Goal: Task Accomplishment & Management: Manage account settings

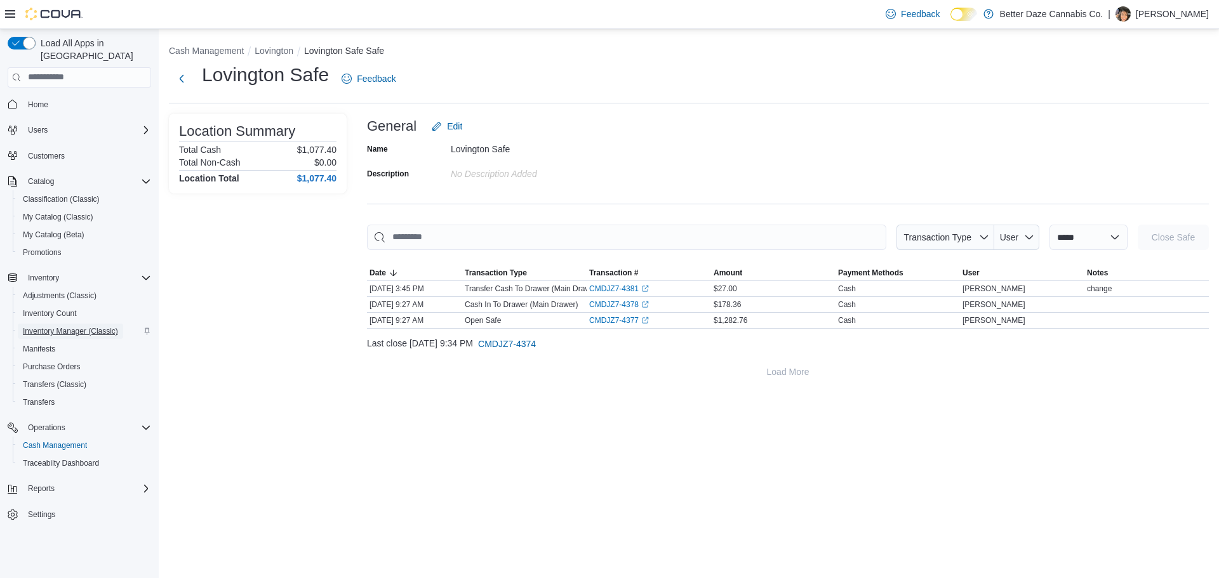
click at [88, 326] on span "Inventory Manager (Classic)" at bounding box center [70, 331] width 95 height 10
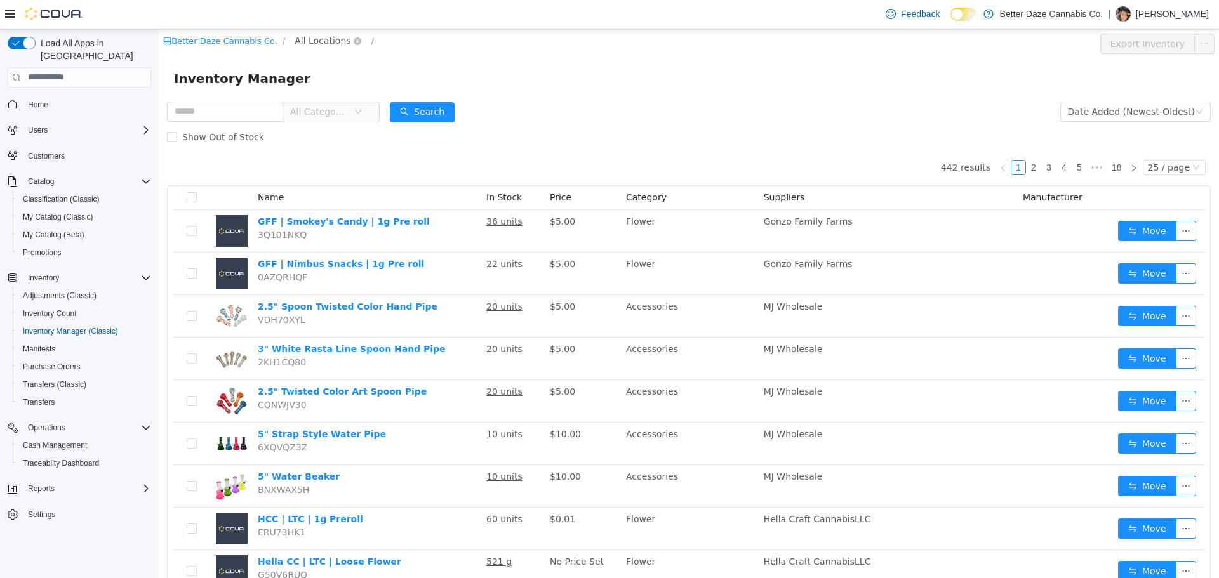
click at [317, 38] on span "All Locations" at bounding box center [322, 40] width 56 height 14
click at [340, 132] on span "Lovington" at bounding box center [333, 131] width 44 height 10
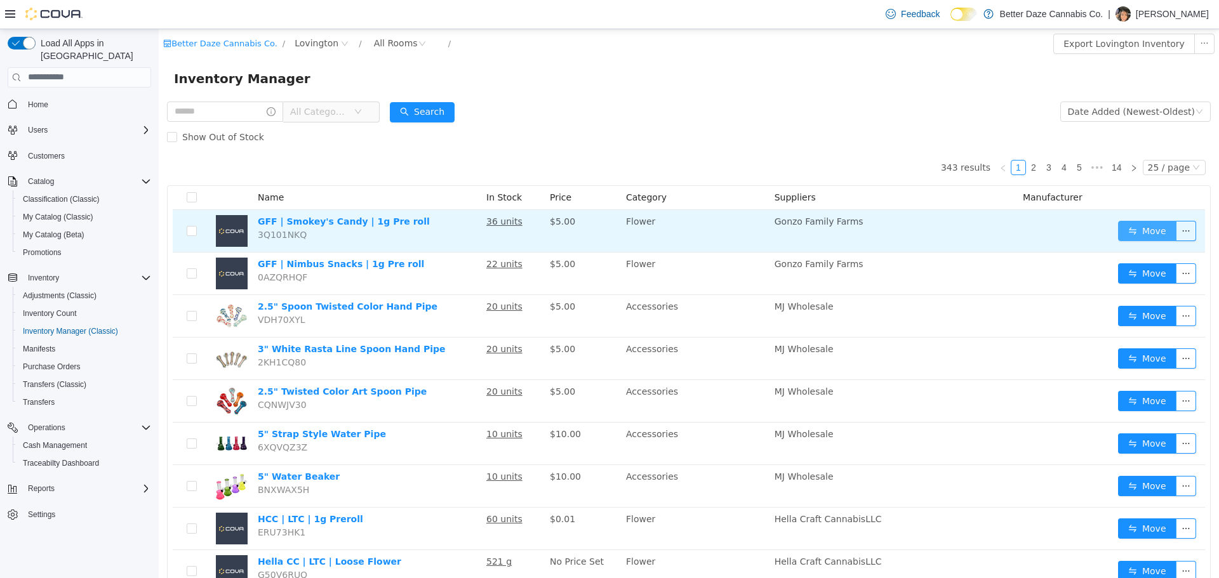
click at [1135, 228] on button "Move" at bounding box center [1147, 230] width 58 height 20
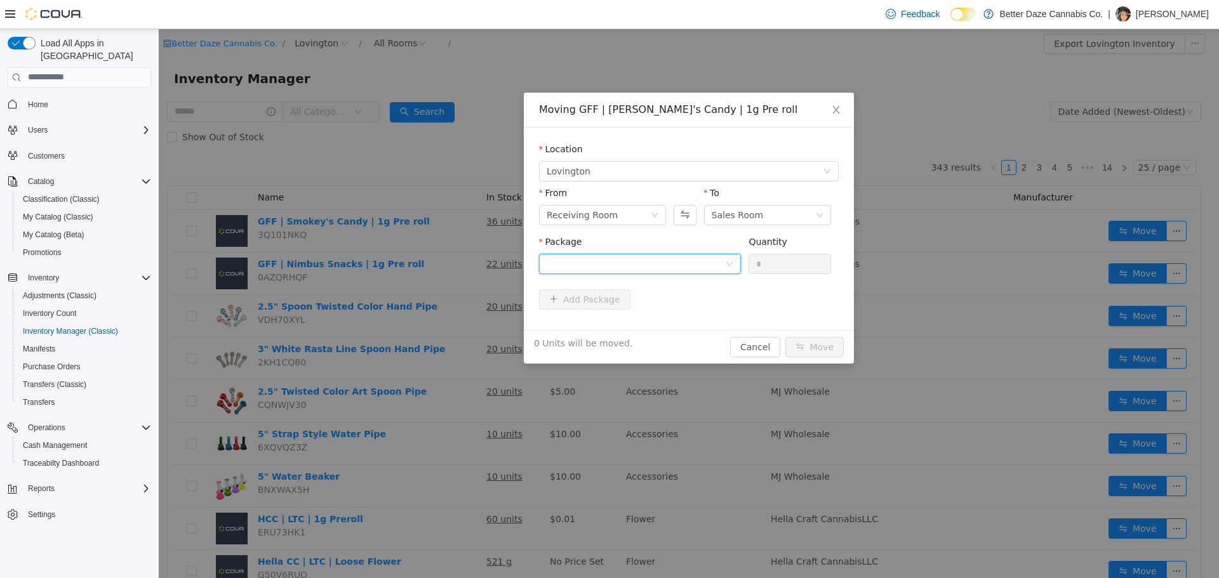
click at [691, 262] on div at bounding box center [635, 263] width 178 height 19
click at [663, 316] on li "4498985581714990 Quantity : 36 Units" at bounding box center [640, 316] width 202 height 34
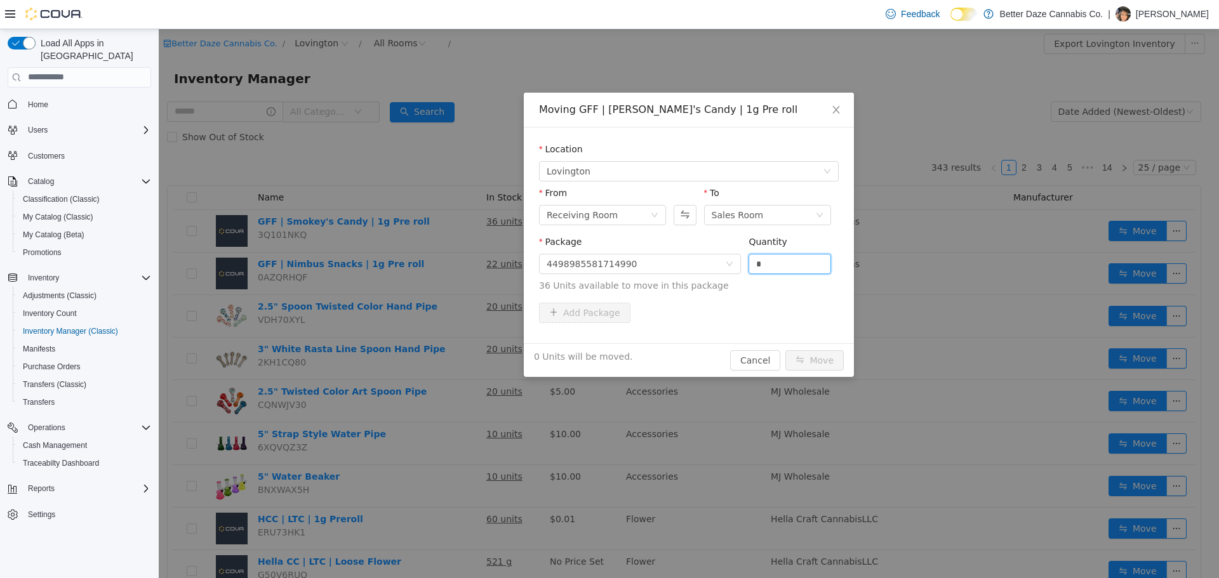
drag, startPoint x: 777, startPoint y: 268, endPoint x: 711, endPoint y: 284, distance: 67.7
click at [711, 284] on span "Package 4498985581714990 Quantity * 36 Units available to move in this package" at bounding box center [689, 264] width 300 height 56
type input "**"
click at [814, 362] on button "Move" at bounding box center [814, 360] width 58 height 20
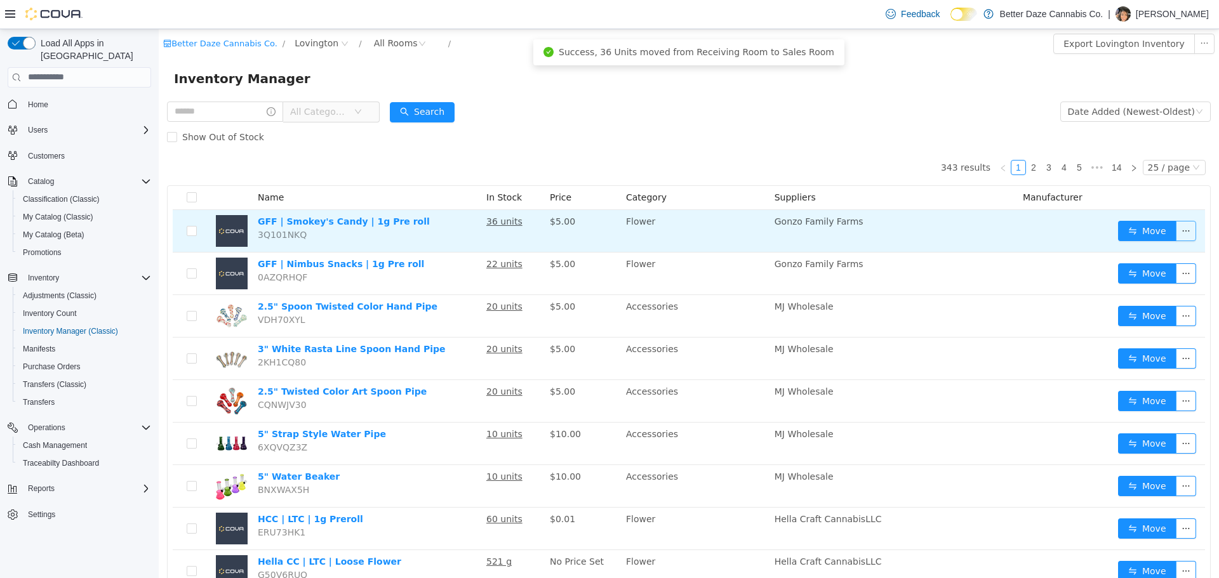
click at [1175, 230] on button "button" at bounding box center [1185, 230] width 20 height 20
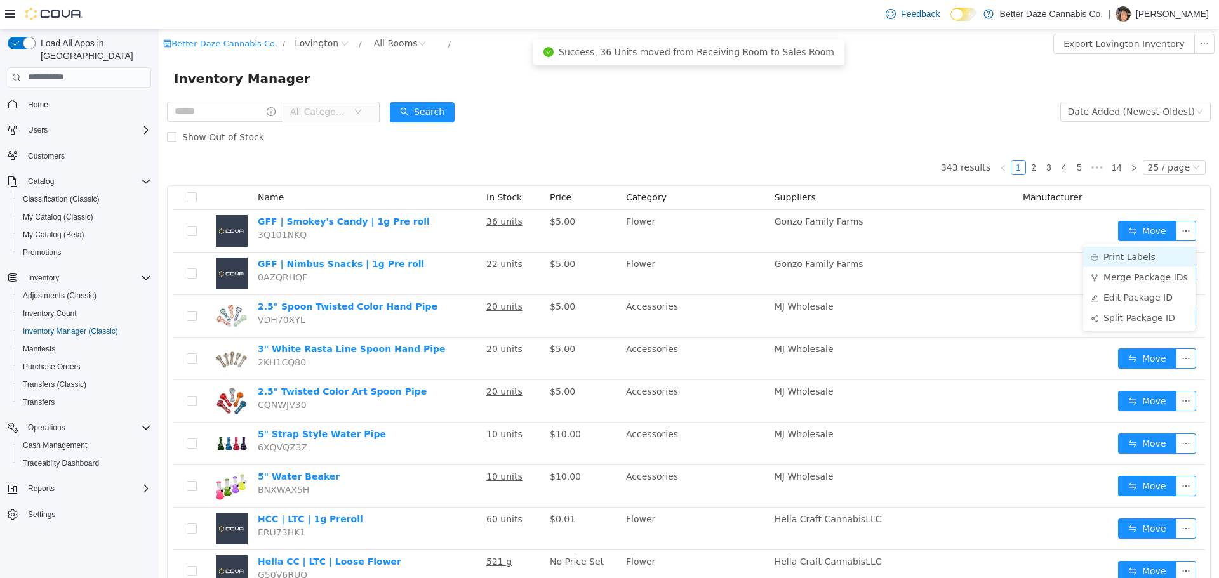
click at [1137, 260] on li "Print Labels" at bounding box center [1139, 256] width 112 height 20
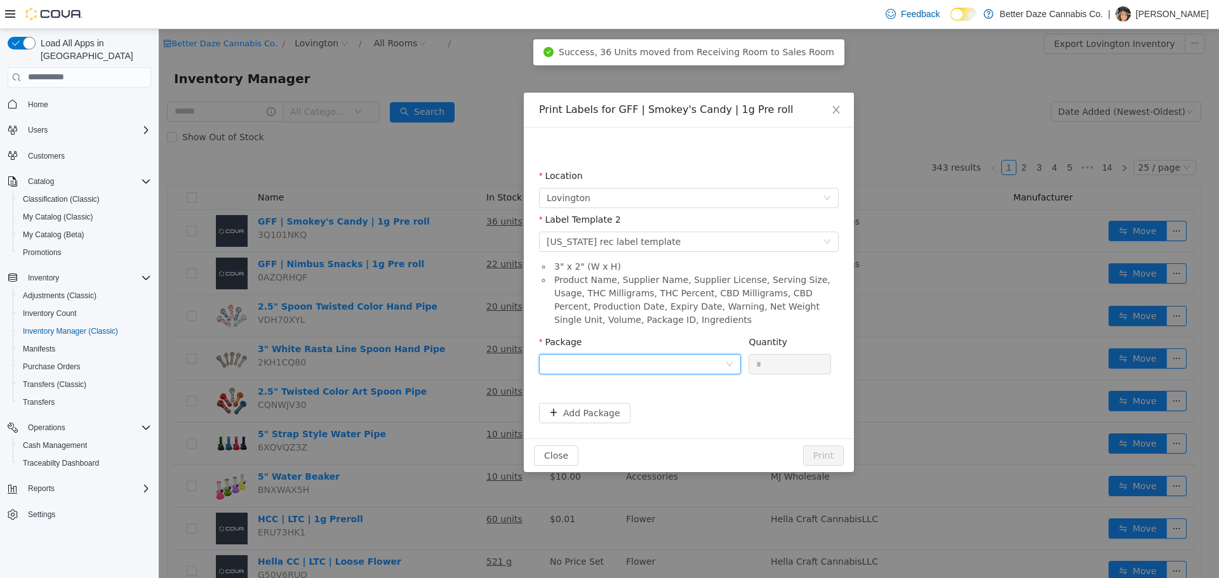
click at [650, 365] on div at bounding box center [635, 363] width 178 height 19
drag, startPoint x: 620, startPoint y: 410, endPoint x: 759, endPoint y: 376, distance: 143.0
click at [621, 410] on strong "4498985581714990" at bounding box center [595, 409] width 99 height 10
click at [772, 361] on input "*" at bounding box center [789, 363] width 81 height 19
click at [821, 449] on button "Print" at bounding box center [823, 455] width 41 height 20
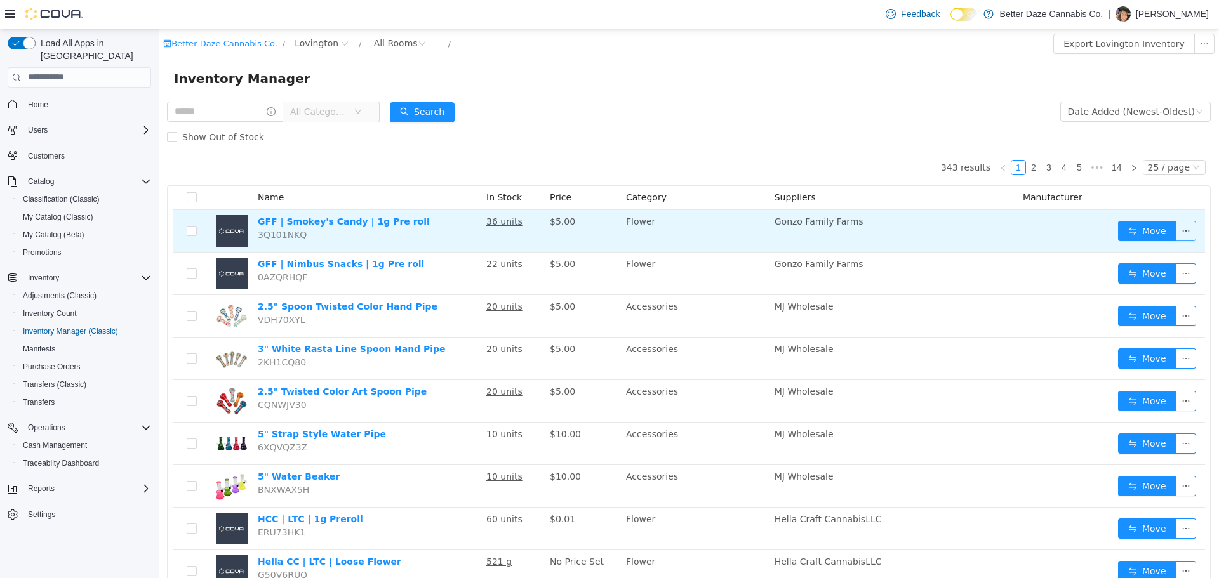
click at [1175, 230] on button "button" at bounding box center [1185, 230] width 20 height 20
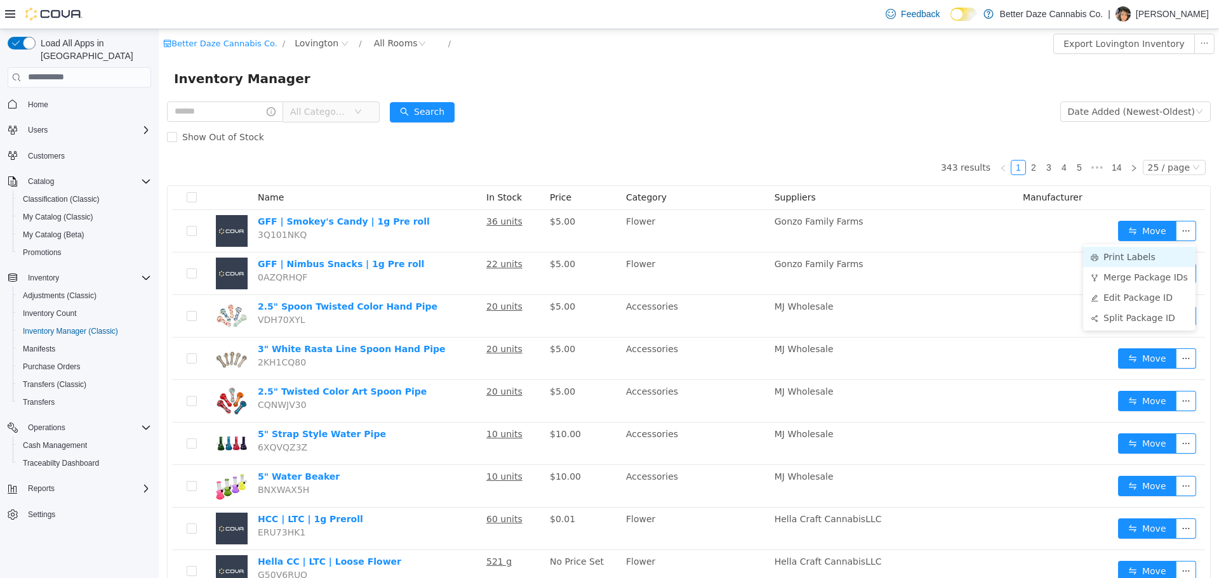
click at [1154, 256] on li "Print Labels" at bounding box center [1139, 256] width 112 height 20
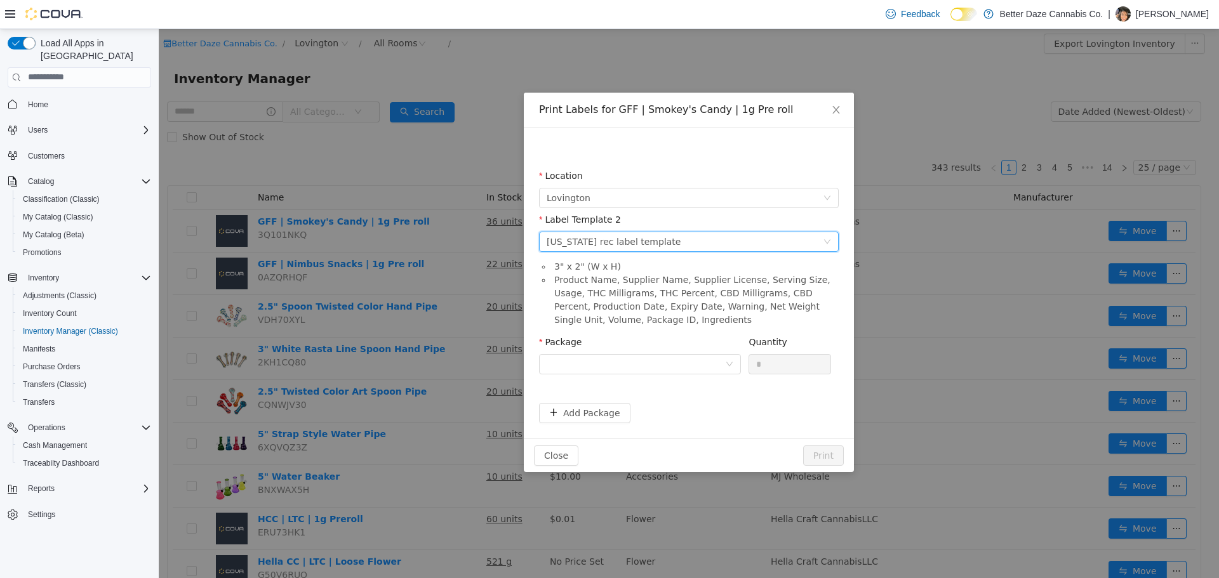
click at [625, 237] on div "[US_STATE] rec label template" at bounding box center [613, 241] width 134 height 19
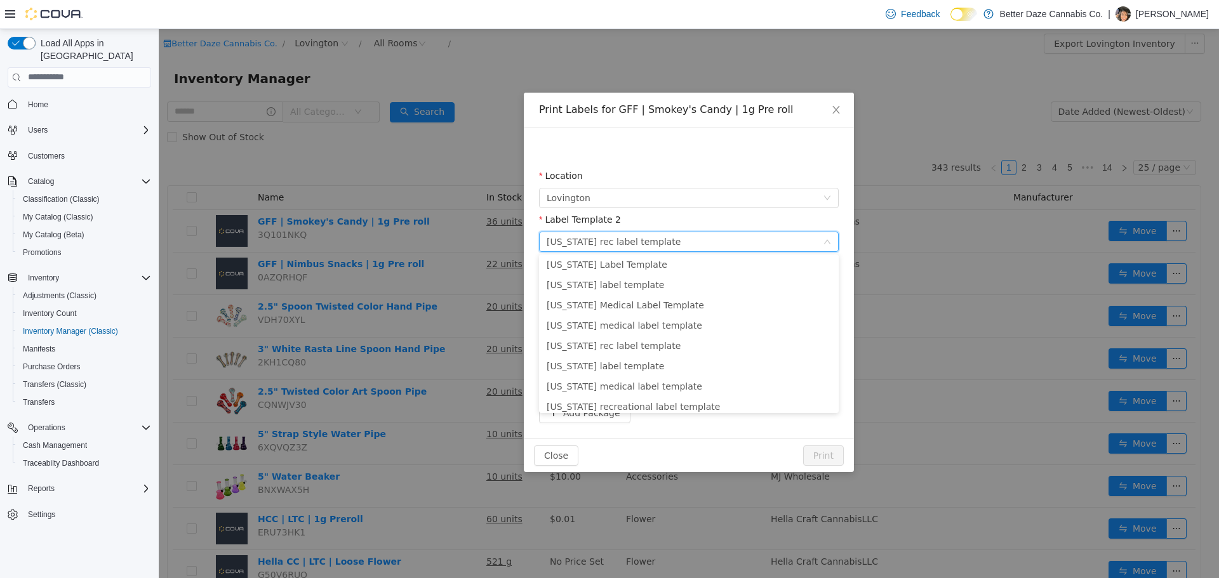
scroll to position [131, 0]
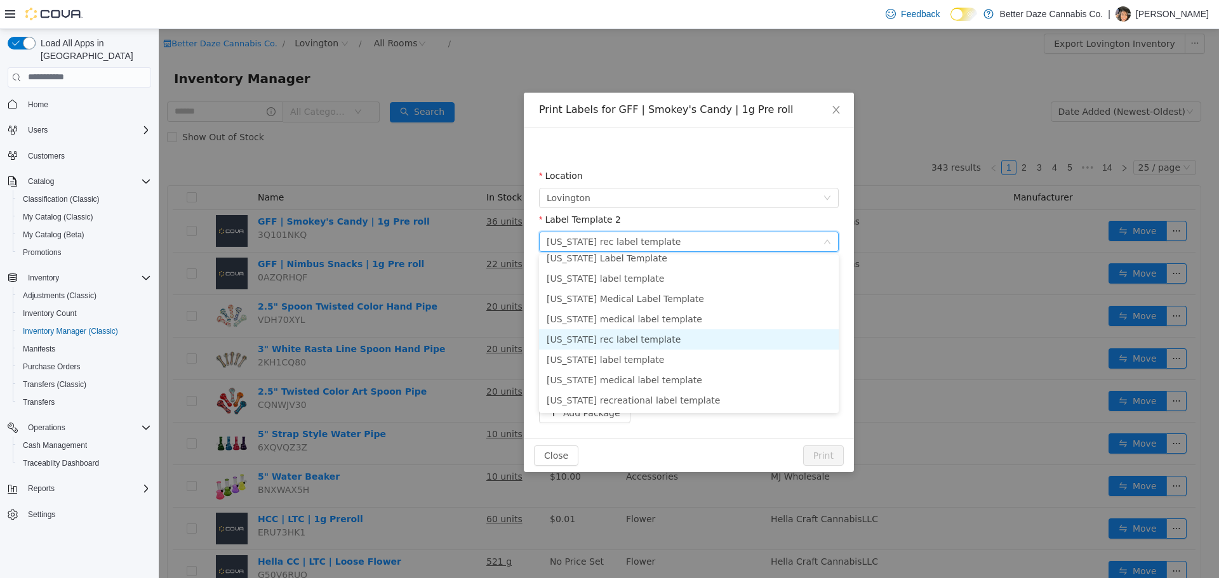
click at [623, 341] on li "[US_STATE] rec label template" at bounding box center [689, 339] width 300 height 20
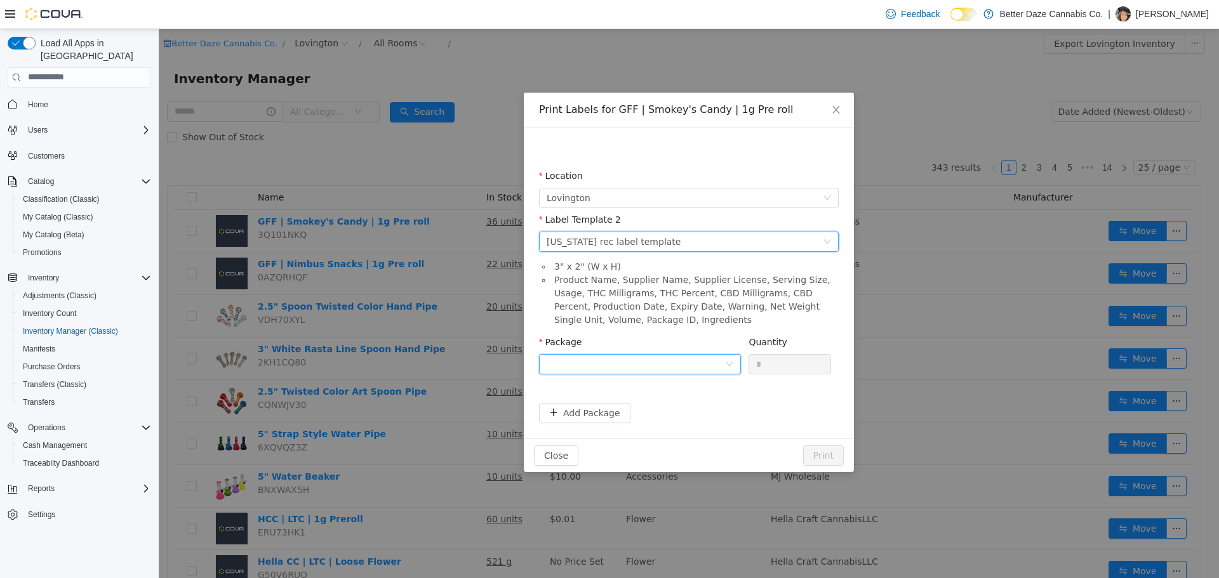
click at [622, 369] on div at bounding box center [635, 363] width 178 height 19
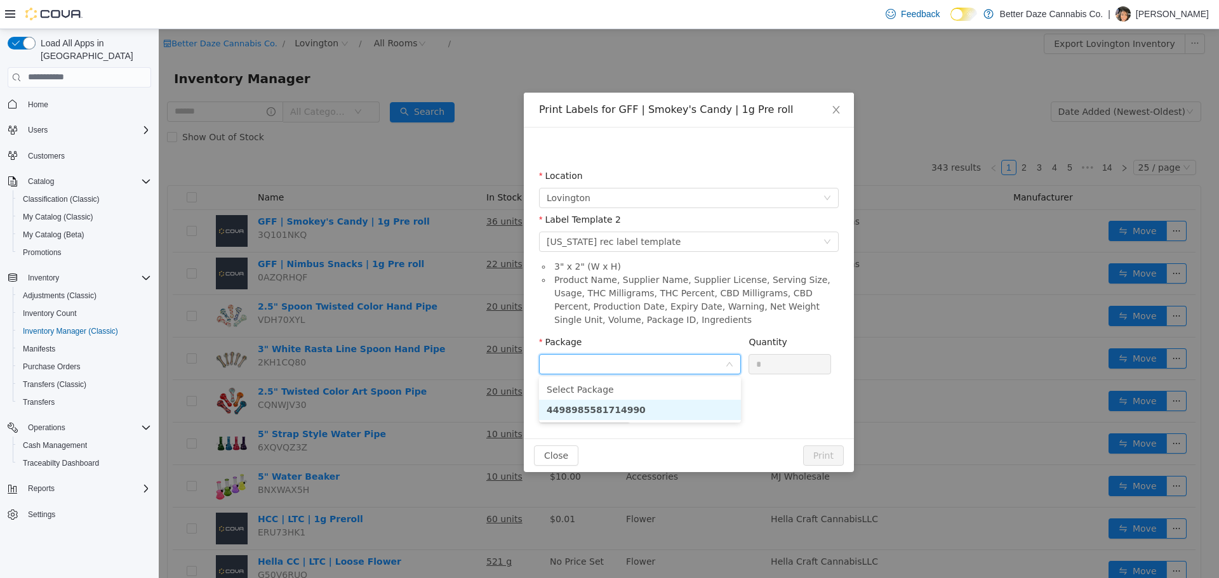
click at [630, 407] on li "4498985581714990" at bounding box center [640, 409] width 202 height 20
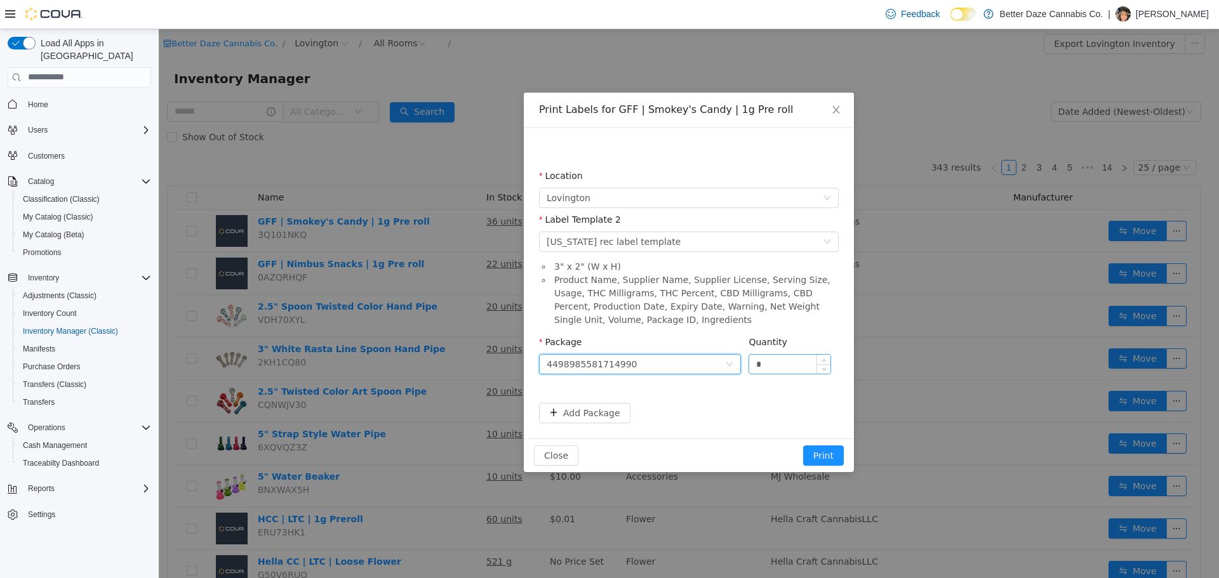
click at [769, 364] on input "*" at bounding box center [789, 363] width 81 height 19
click at [822, 453] on button "Print" at bounding box center [823, 455] width 41 height 20
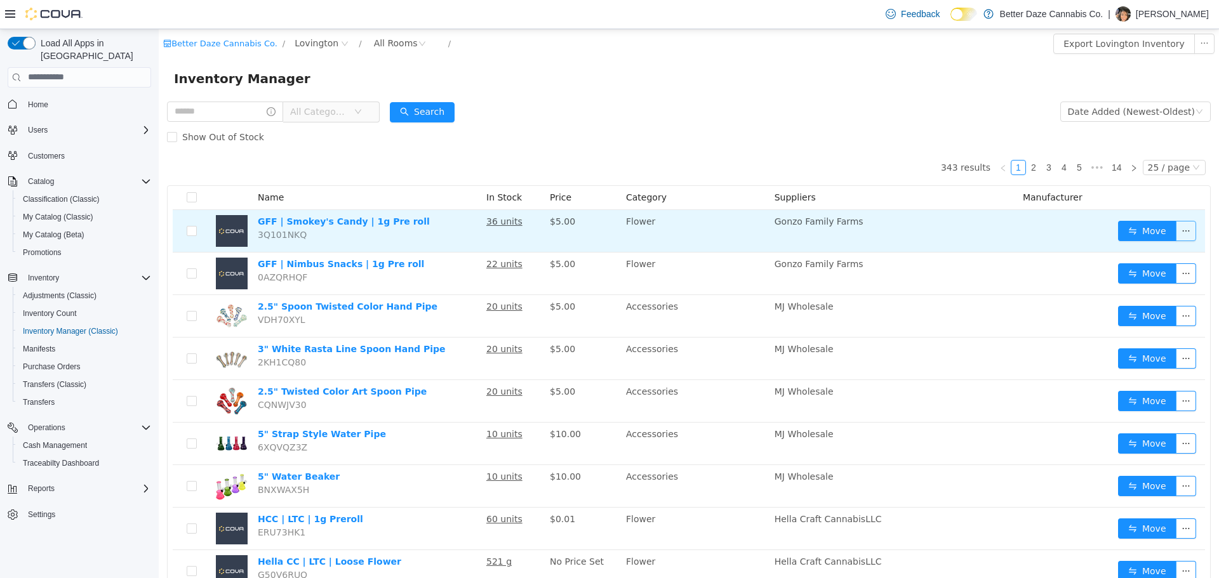
click at [1177, 232] on button "button" at bounding box center [1185, 230] width 20 height 20
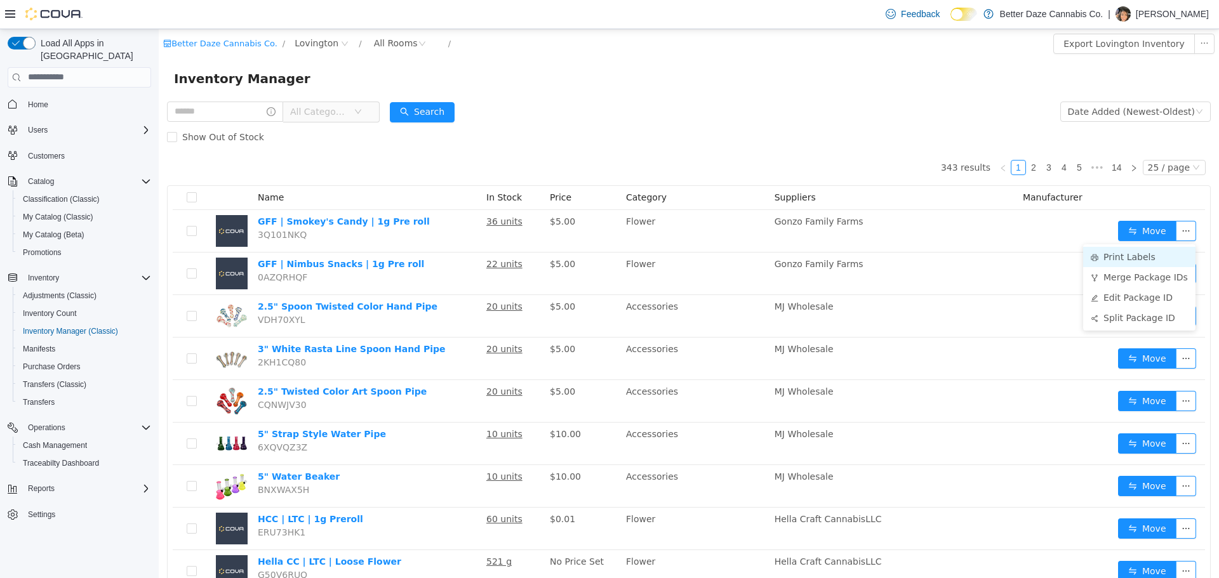
click at [1159, 256] on li "Print Labels" at bounding box center [1139, 256] width 112 height 20
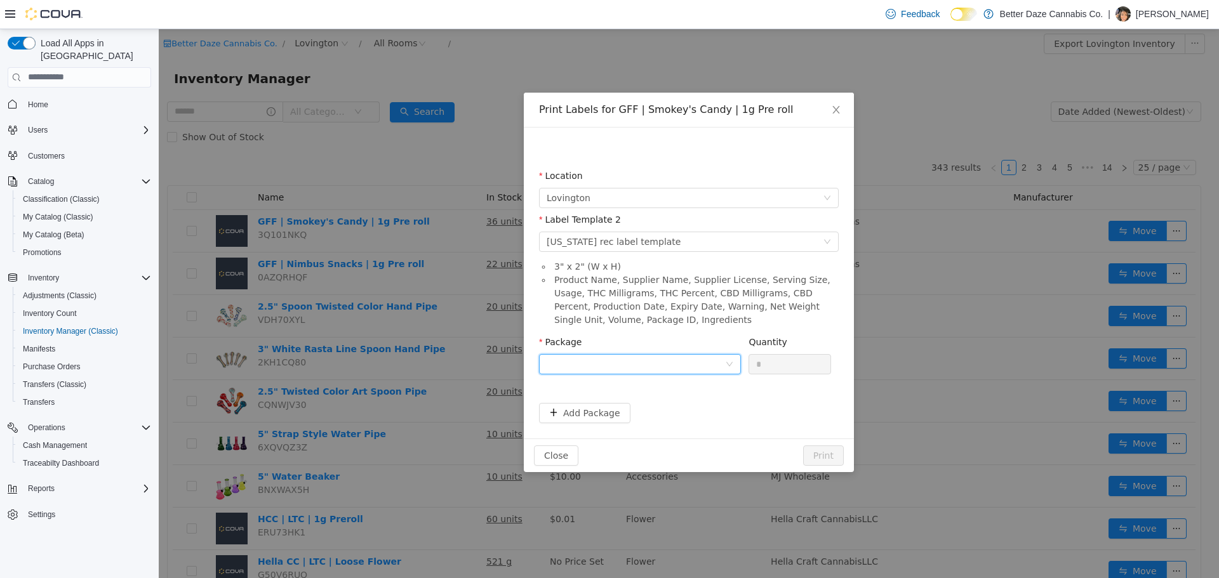
click at [638, 359] on div at bounding box center [635, 363] width 178 height 19
click at [625, 406] on strong "4498985581714990" at bounding box center [595, 409] width 99 height 10
click at [791, 364] on input "*" at bounding box center [789, 363] width 81 height 19
type input "**"
click at [825, 458] on button "Print" at bounding box center [823, 455] width 41 height 20
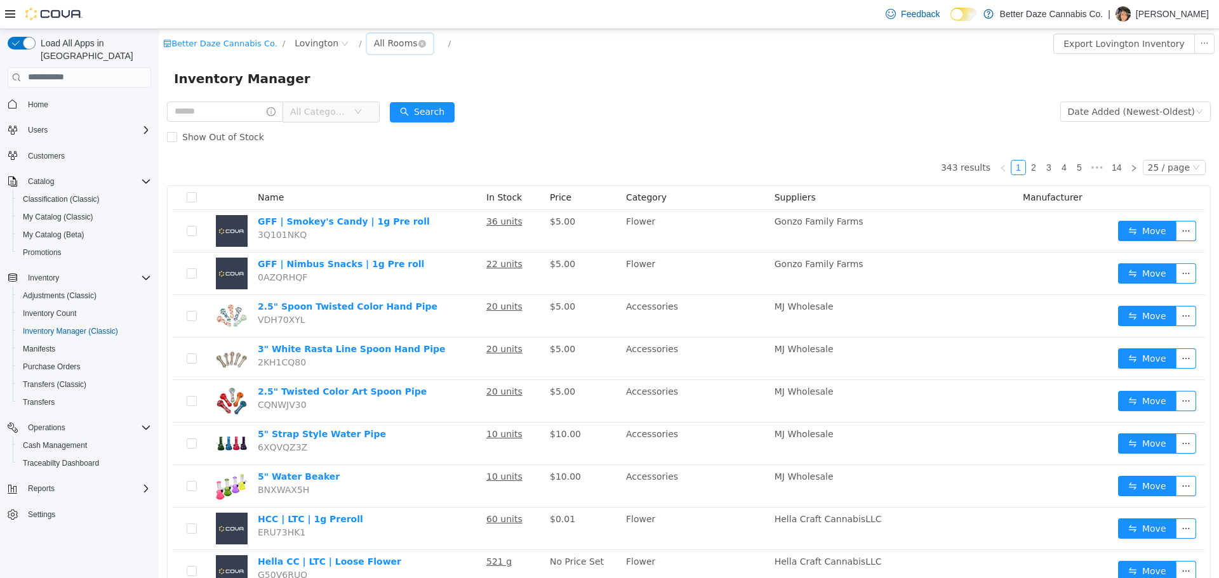
click at [374, 39] on div "All Rooms" at bounding box center [396, 42] width 44 height 19
drag, startPoint x: 397, startPoint y: 87, endPoint x: 562, endPoint y: 56, distance: 167.9
click at [397, 87] on li "Sales Room" at bounding box center [389, 89] width 76 height 20
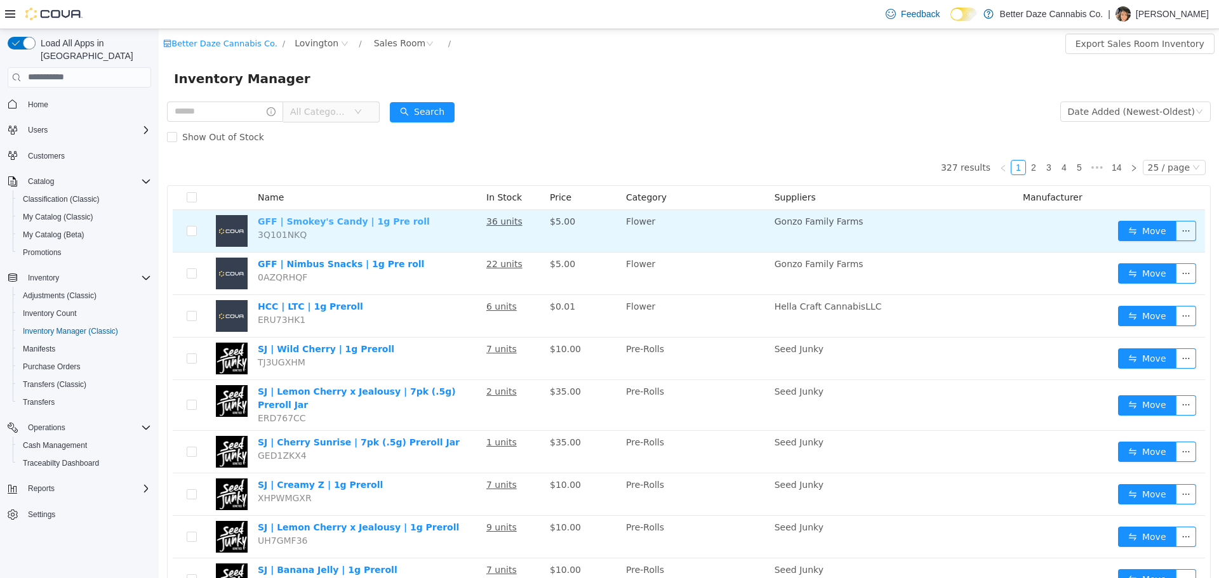
click at [370, 223] on link "GFF | Smokey's Candy | 1g Pre roll" at bounding box center [344, 221] width 172 height 10
click at [1175, 227] on button "button" at bounding box center [1185, 230] width 20 height 20
click at [1140, 232] on button "Move" at bounding box center [1147, 230] width 58 height 20
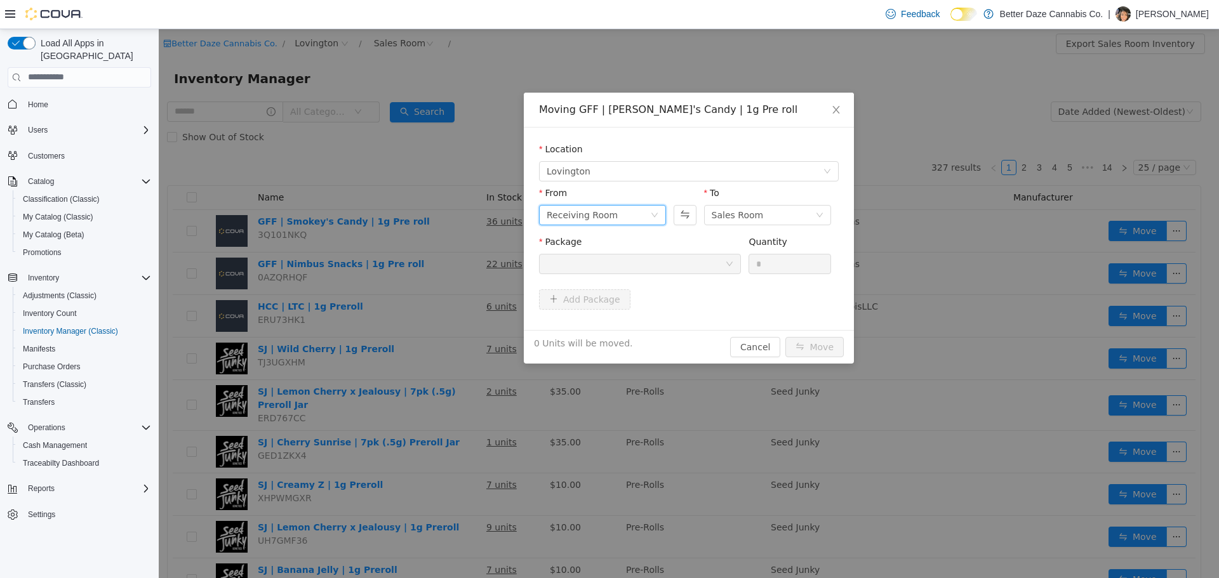
click at [618, 220] on div "Receiving Room" at bounding box center [597, 214] width 103 height 19
click at [601, 265] on li "Sales Room" at bounding box center [602, 260] width 127 height 20
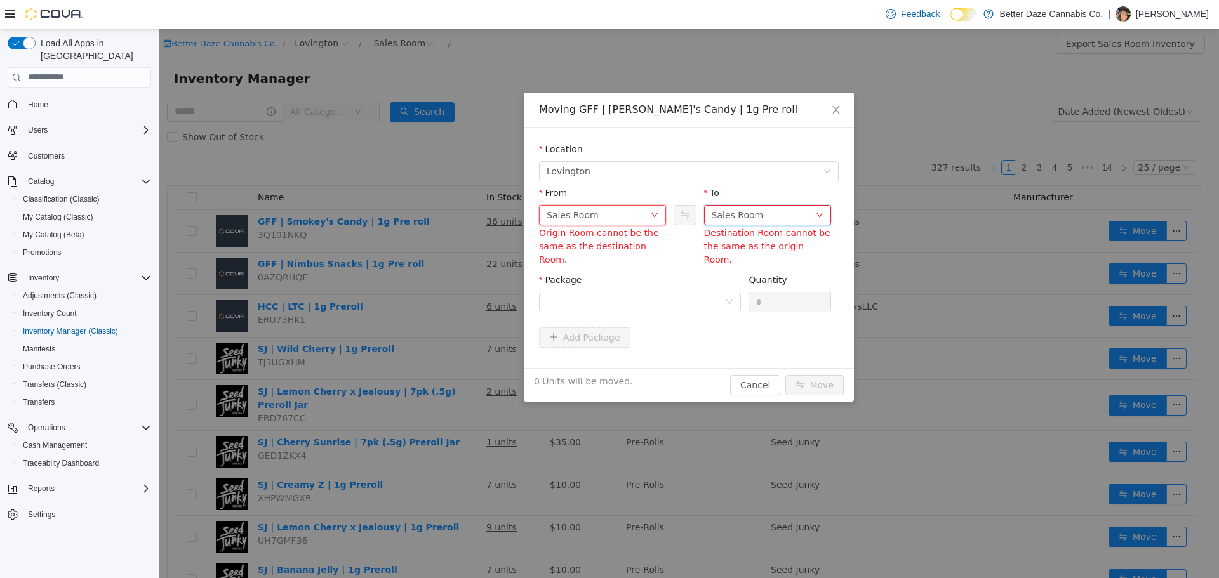
click at [719, 216] on div "Sales Room" at bounding box center [737, 214] width 52 height 19
click at [717, 279] on li "Receiving Room" at bounding box center [767, 280] width 127 height 20
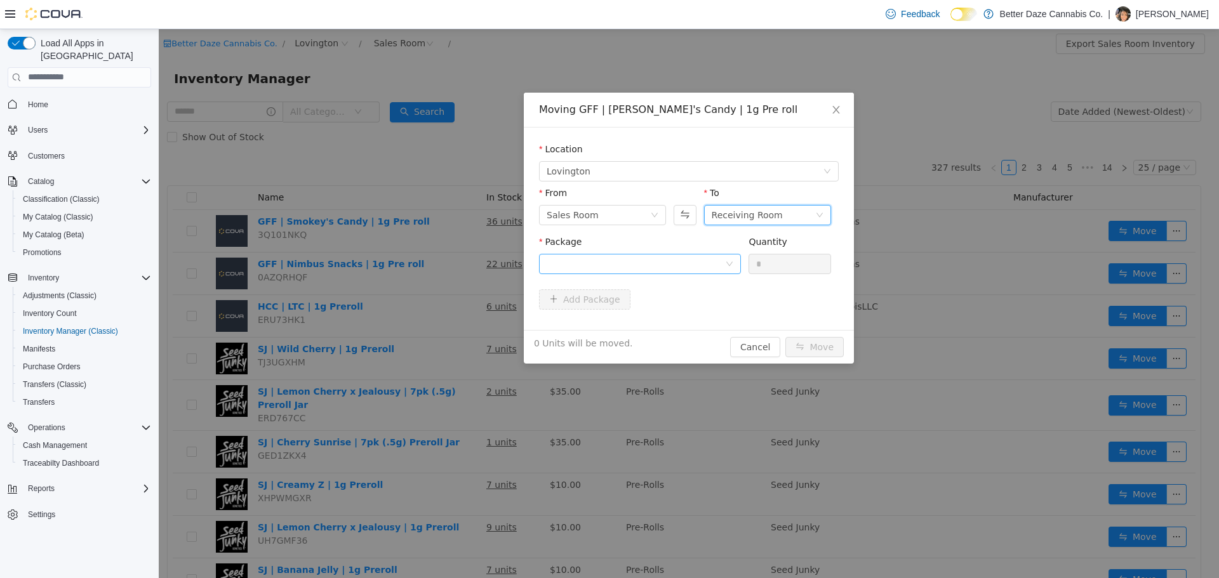
click at [701, 289] on div "Add Package" at bounding box center [689, 299] width 300 height 20
click at [670, 274] on div "Package" at bounding box center [640, 257] width 202 height 44
click at [670, 258] on div at bounding box center [635, 263] width 178 height 19
click at [640, 318] on li "4498985581714990 Quantity : 36 Units" at bounding box center [640, 316] width 202 height 34
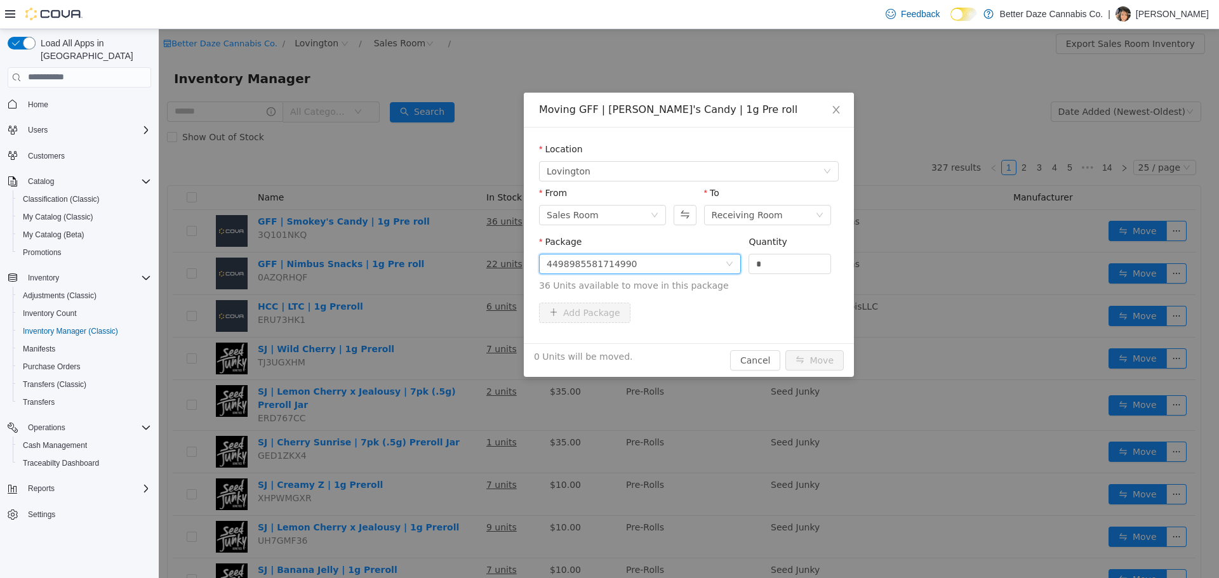
drag, startPoint x: 765, startPoint y: 267, endPoint x: 662, endPoint y: 274, distance: 103.0
click at [662, 274] on span "Package 4498985581714990 Quantity * 36 Units available to move in this package" at bounding box center [689, 264] width 300 height 56
type input "**"
click at [817, 363] on button "Move" at bounding box center [814, 360] width 58 height 20
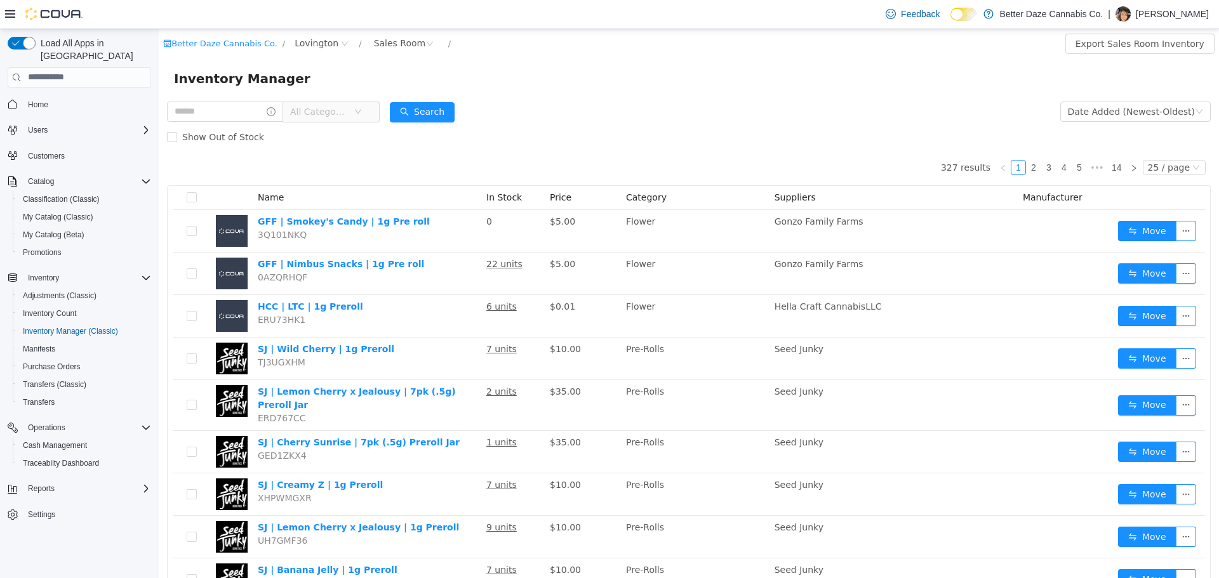
click at [1146, 12] on div "| [PERSON_NAME]" at bounding box center [1157, 13] width 101 height 15
click at [1135, 121] on span "Sign Out" at bounding box center [1126, 123] width 34 height 13
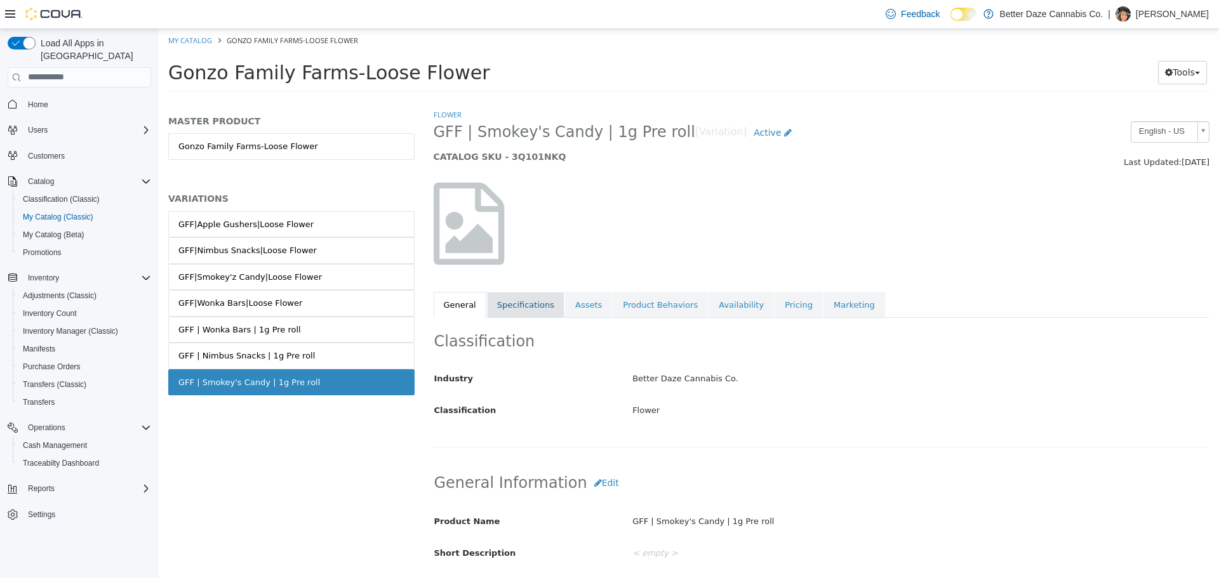
click at [505, 301] on link "Specifications" at bounding box center [525, 304] width 77 height 27
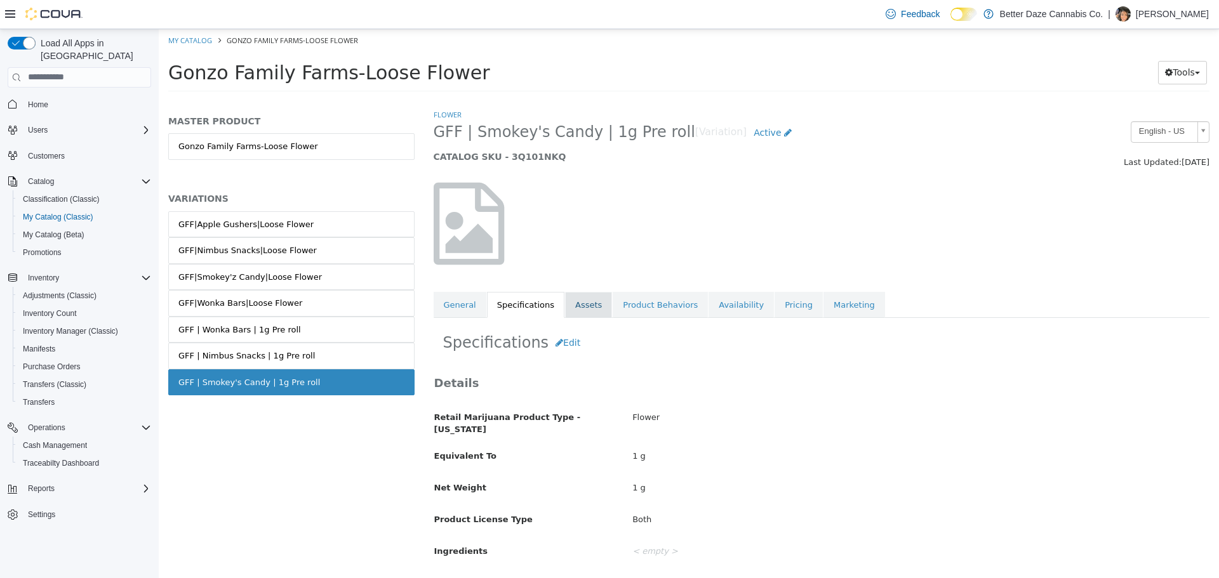
click at [580, 306] on link "Assets" at bounding box center [588, 304] width 47 height 27
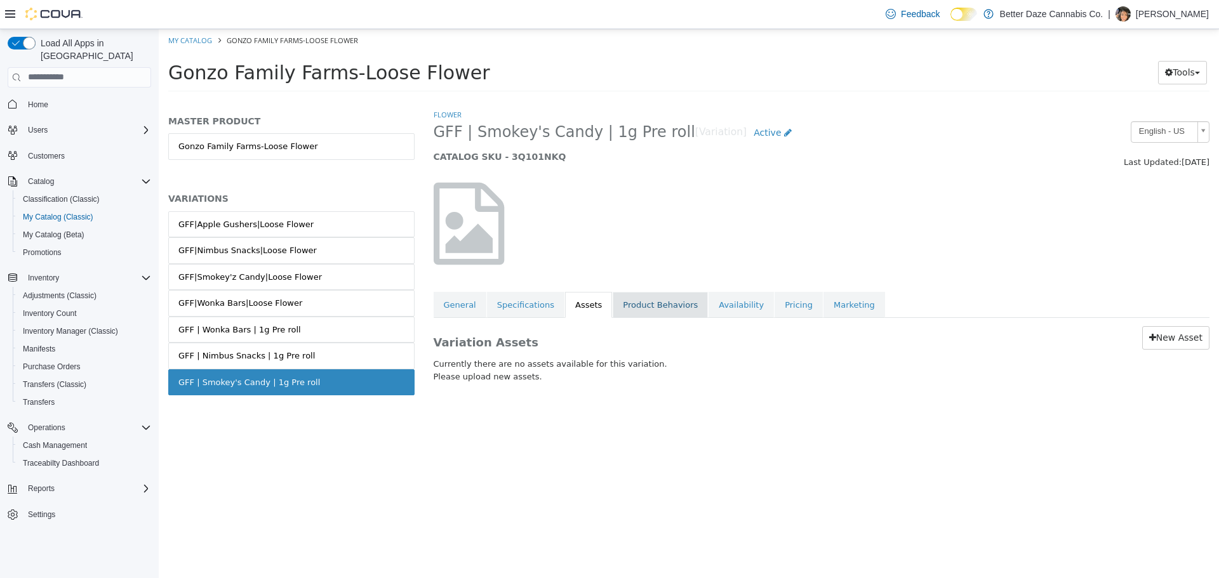
click at [631, 314] on link "Product Behaviors" at bounding box center [659, 304] width 95 height 27
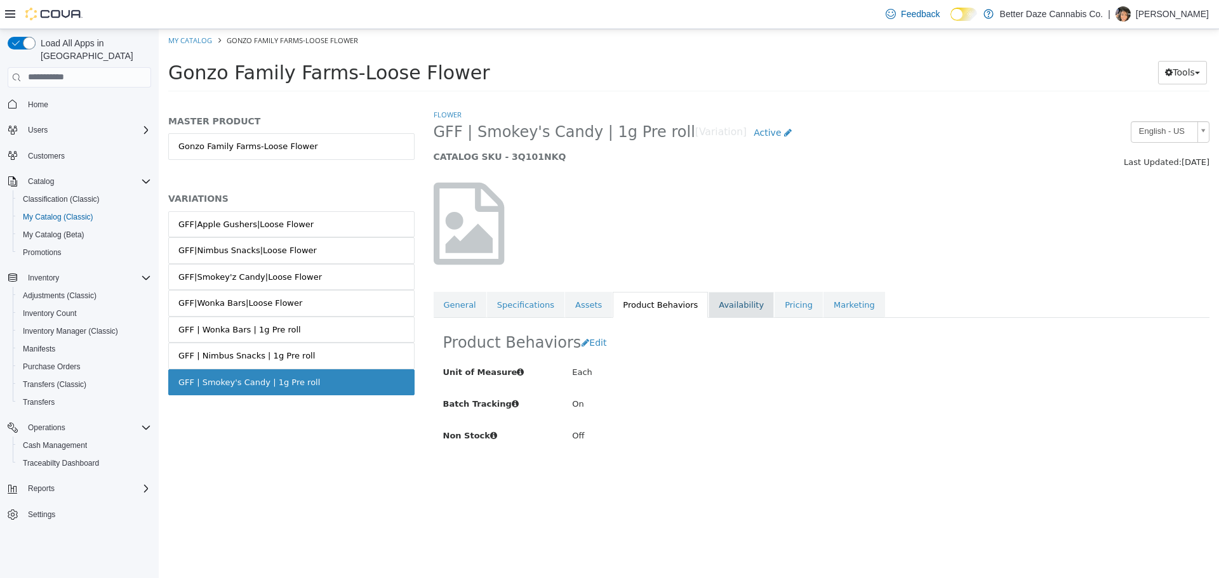
click at [720, 312] on link "Availability" at bounding box center [740, 304] width 65 height 27
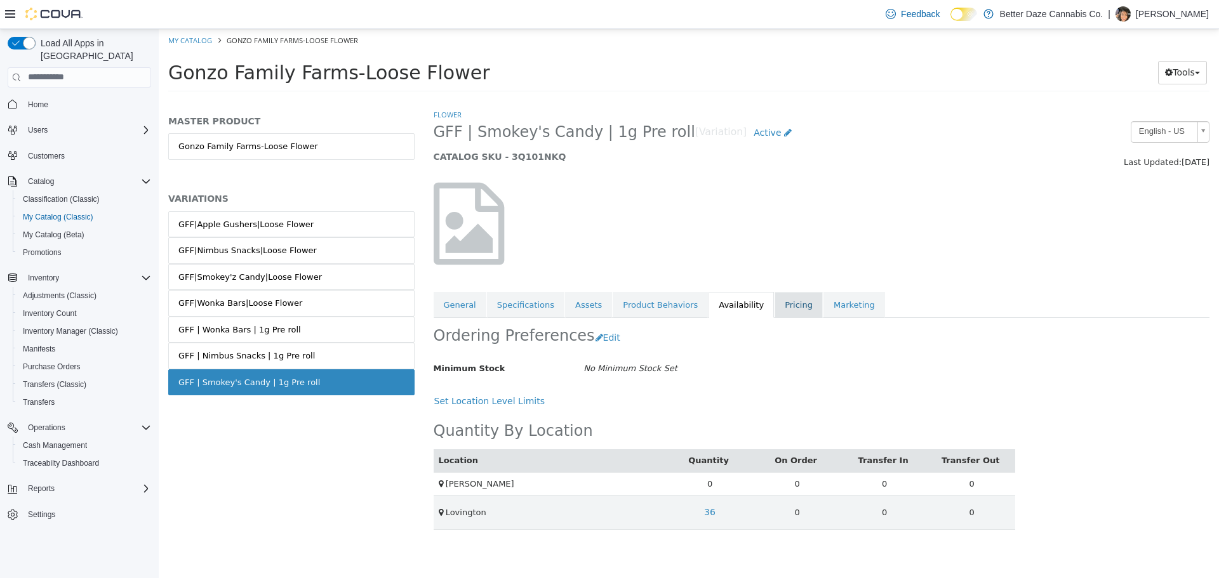
click at [774, 303] on link "Pricing" at bounding box center [798, 304] width 48 height 27
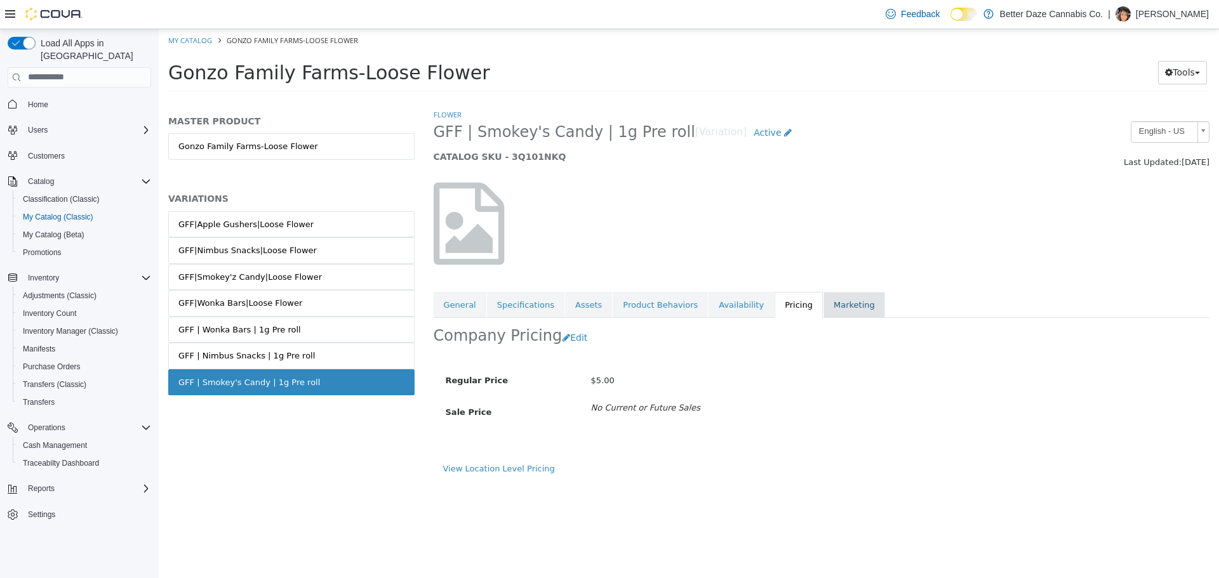
click at [823, 313] on link "Marketing" at bounding box center [854, 304] width 62 height 27
